Goal: Task Accomplishment & Management: Manage account settings

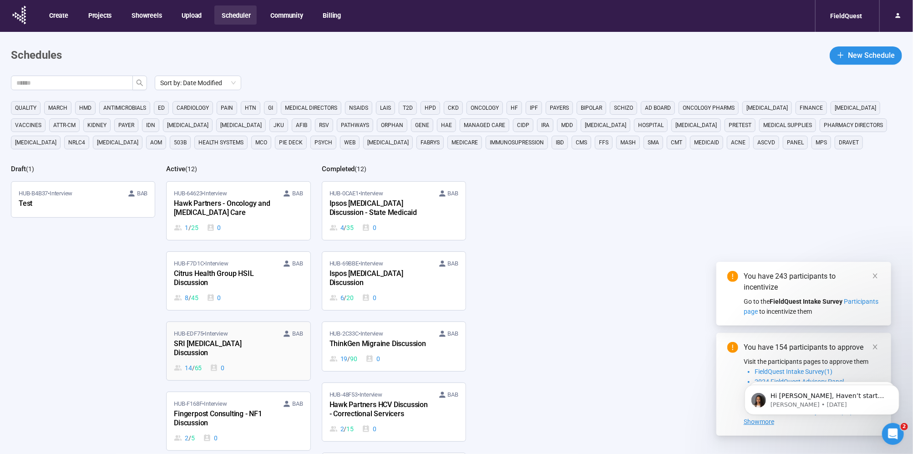
click at [230, 345] on div "SRI [MEDICAL_DATA] Discussion" at bounding box center [224, 348] width 100 height 21
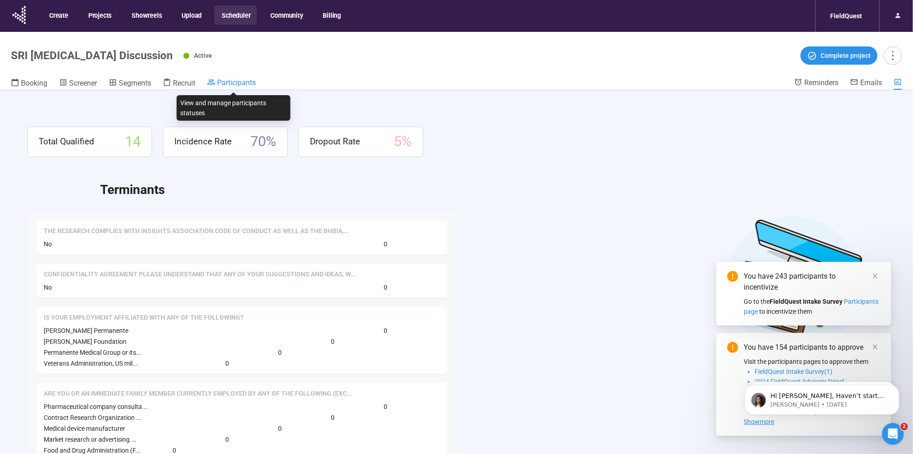
click at [227, 82] on span "Participants" at bounding box center [236, 82] width 39 height 9
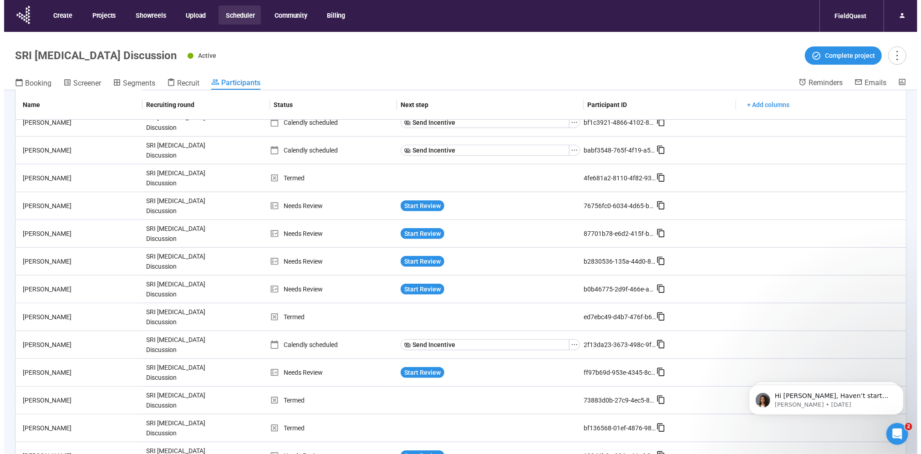
scroll to position [236, 0]
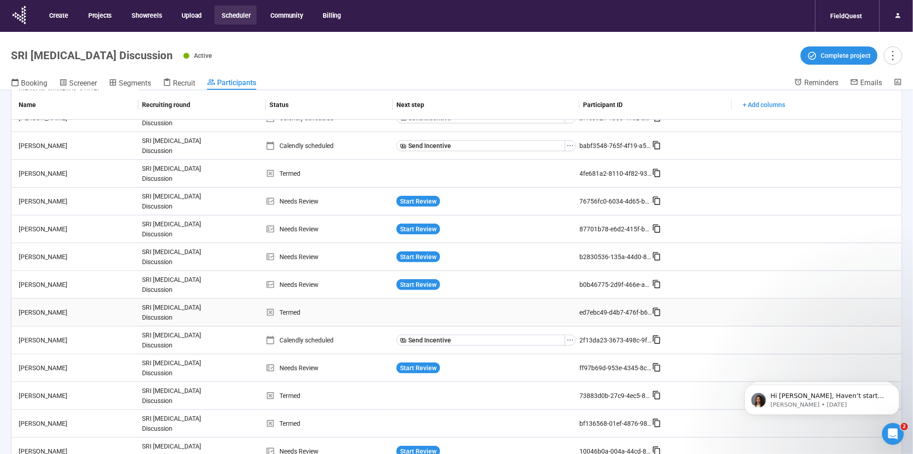
click at [81, 311] on td "[PERSON_NAME]" at bounding box center [74, 313] width 127 height 28
click at [91, 307] on div "[PERSON_NAME]" at bounding box center [76, 312] width 123 height 10
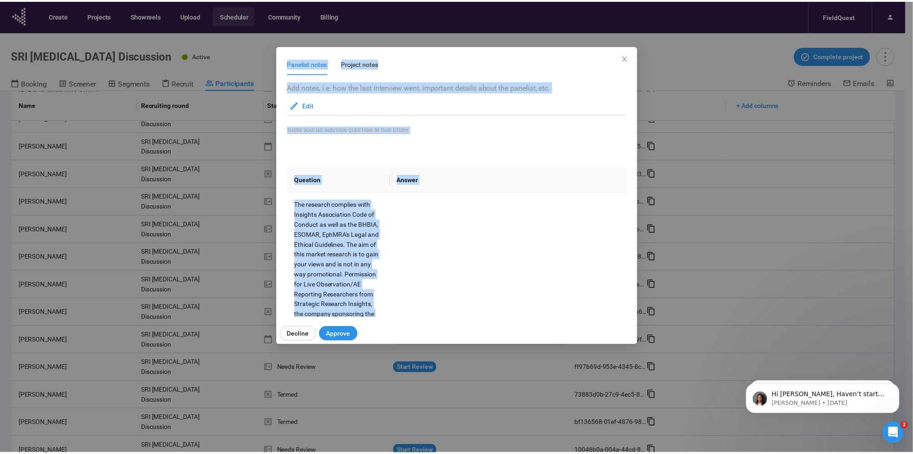
scroll to position [0, 0]
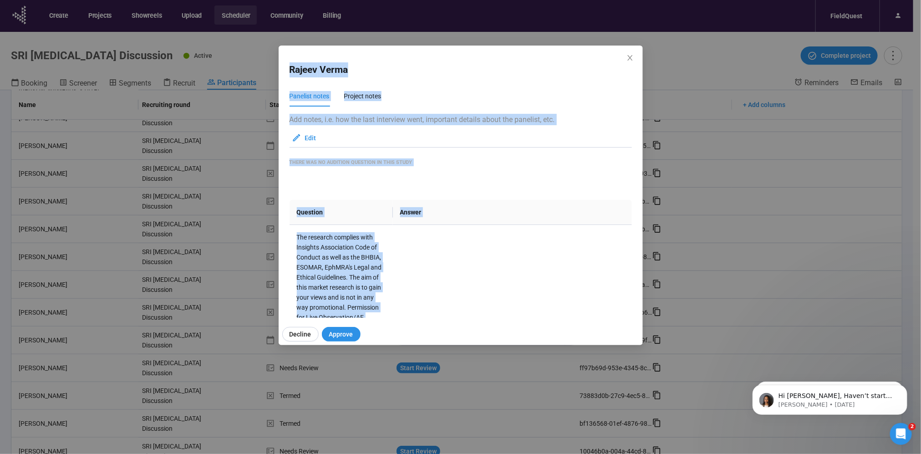
drag, startPoint x: 391, startPoint y: 288, endPoint x: 267, endPoint y: 52, distance: 266.5
click at [267, 52] on div "Rajeev Verma Panelist notes Project notes Add notes, i.e. how the last intervie…" at bounding box center [460, 227] width 921 height 454
copy div "Rajeev Verma Panelist notes Project notes Add notes, i.e. how the last intervie…"
click at [842, 154] on div "Rajeev Verma Panelist notes Project notes Add notes, i.e. how the last intervie…" at bounding box center [460, 227] width 921 height 454
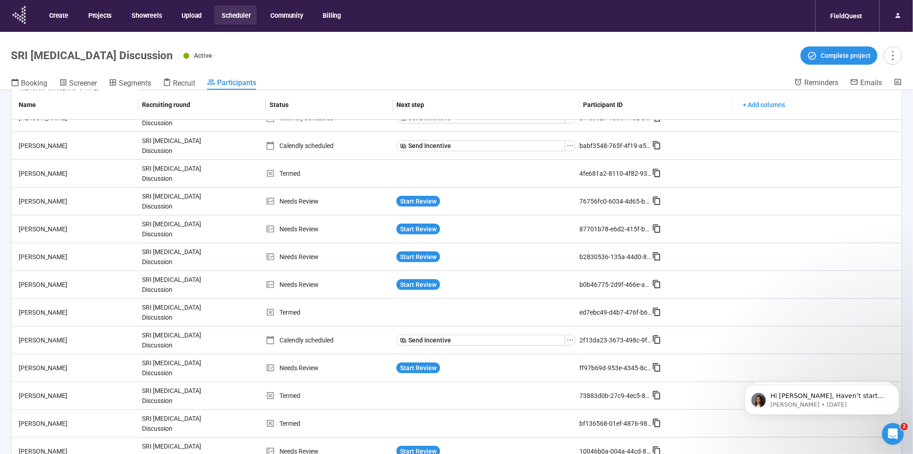
click at [22, 18] on icon at bounding box center [23, 18] width 2 height 3
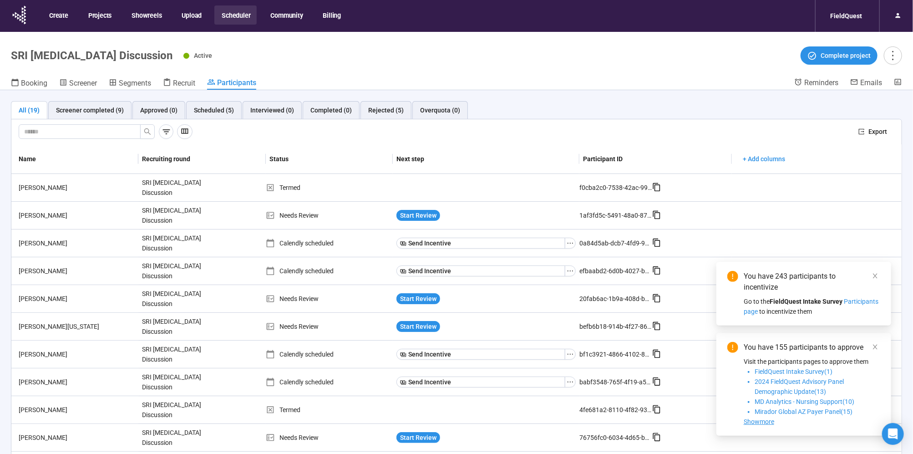
click at [238, 11] on button "Scheduler" at bounding box center [235, 14] width 42 height 19
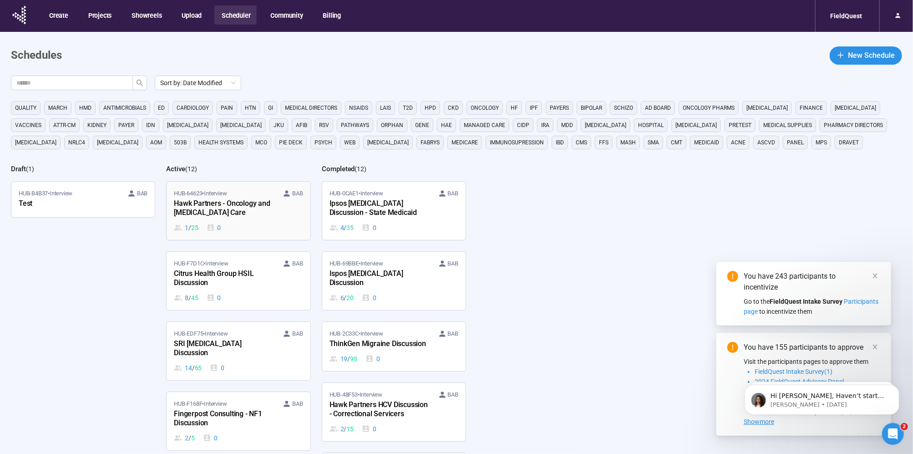
click at [248, 202] on div "Hawk Partners - Oncology and [MEDICAL_DATA] Care" at bounding box center [224, 208] width 100 height 21
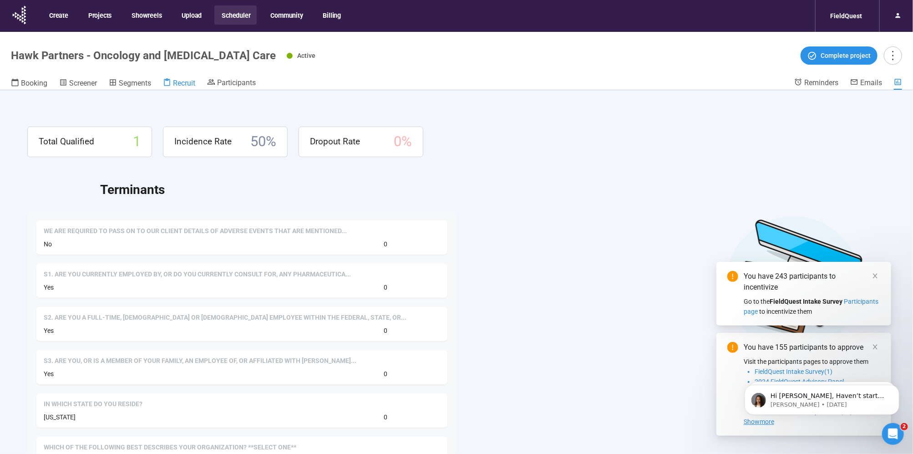
click at [183, 81] on span "Recruit" at bounding box center [184, 83] width 22 height 9
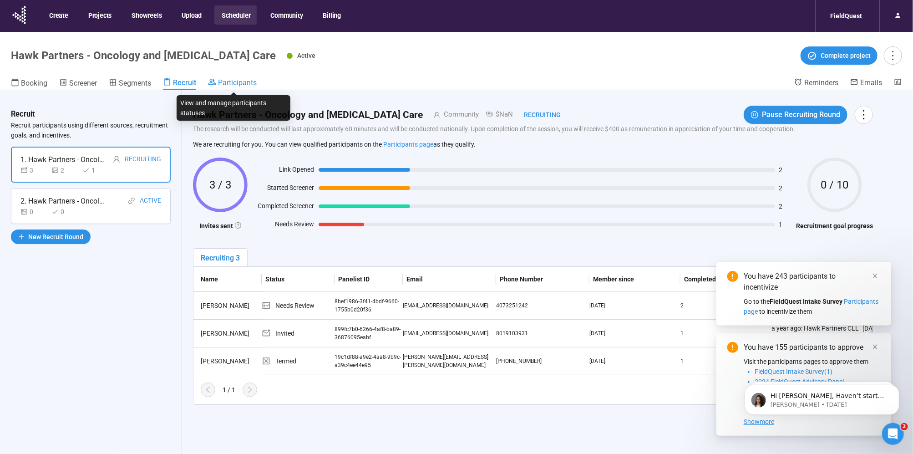
click at [238, 81] on span "Participants" at bounding box center [237, 82] width 39 height 9
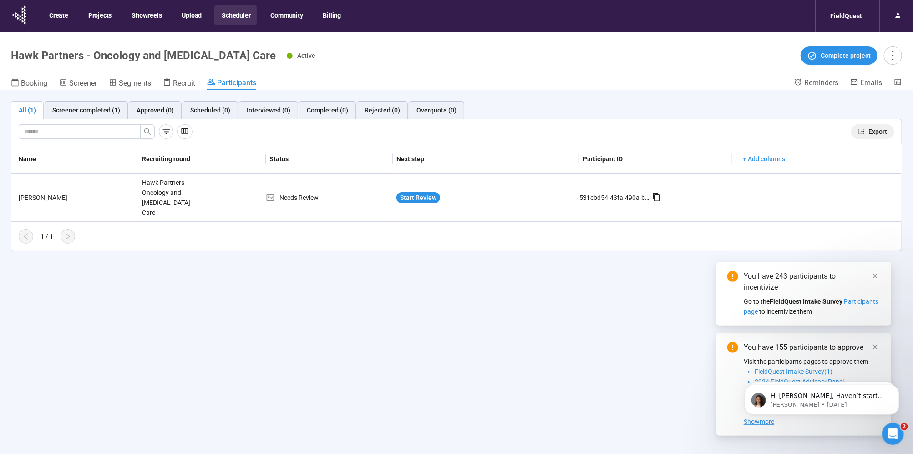
click at [884, 127] on span "Export" at bounding box center [877, 132] width 19 height 10
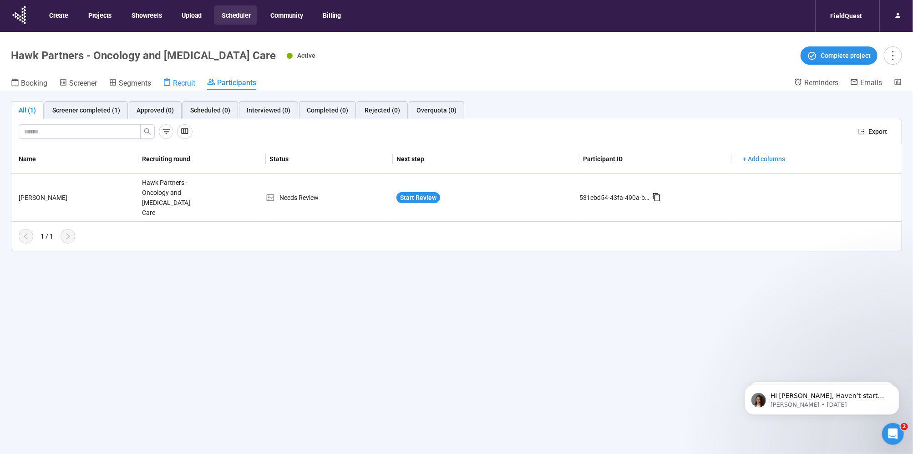
click at [177, 81] on span "Recruit" at bounding box center [184, 83] width 22 height 9
